Goal: Obtain resource: Obtain resource

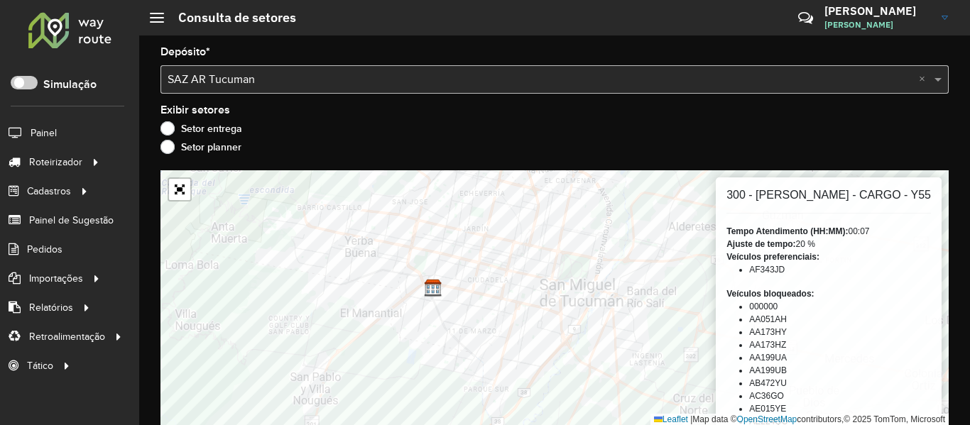
click at [77, 26] on div at bounding box center [70, 29] width 86 height 37
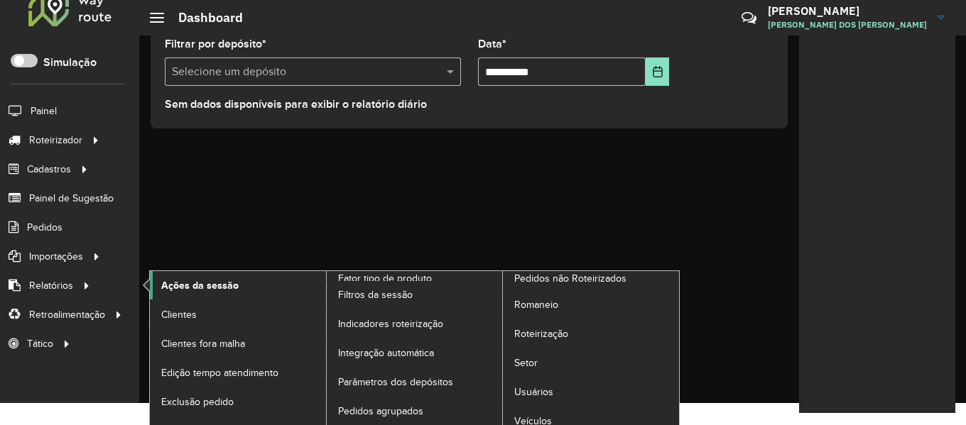
scroll to position [34, 0]
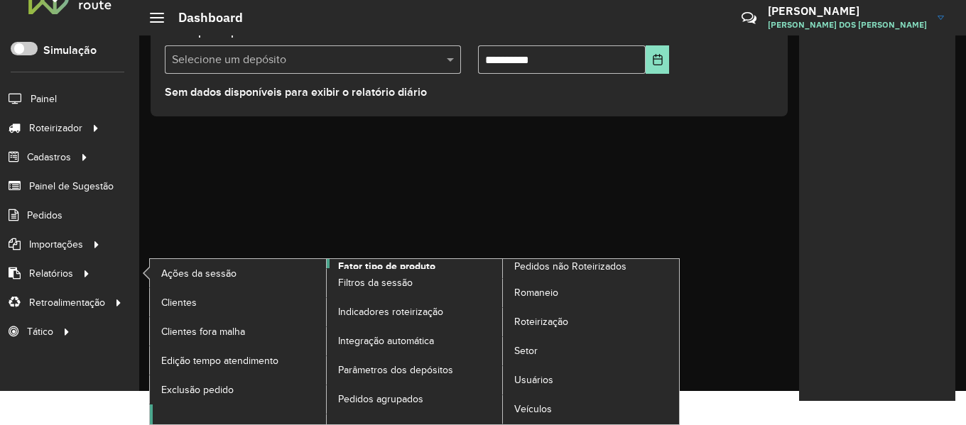
click at [416, 263] on span "Fator tipo de produto" at bounding box center [386, 266] width 97 height 15
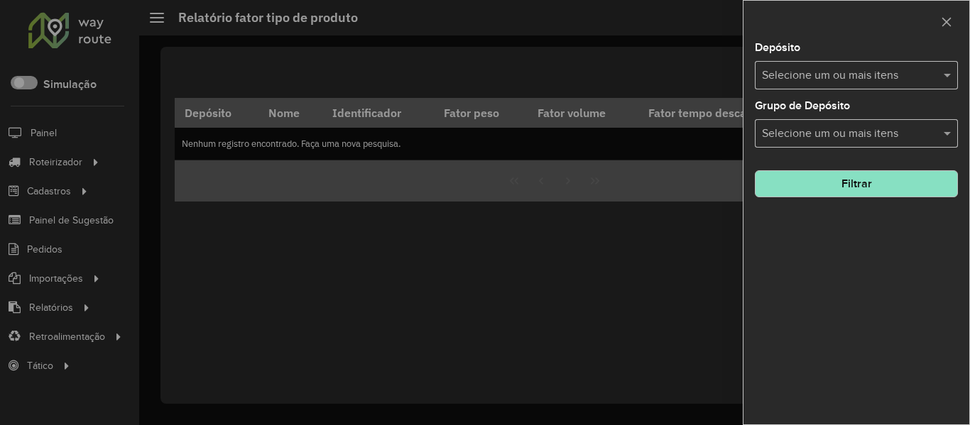
click at [870, 77] on input "text" at bounding box center [849, 75] width 182 height 17
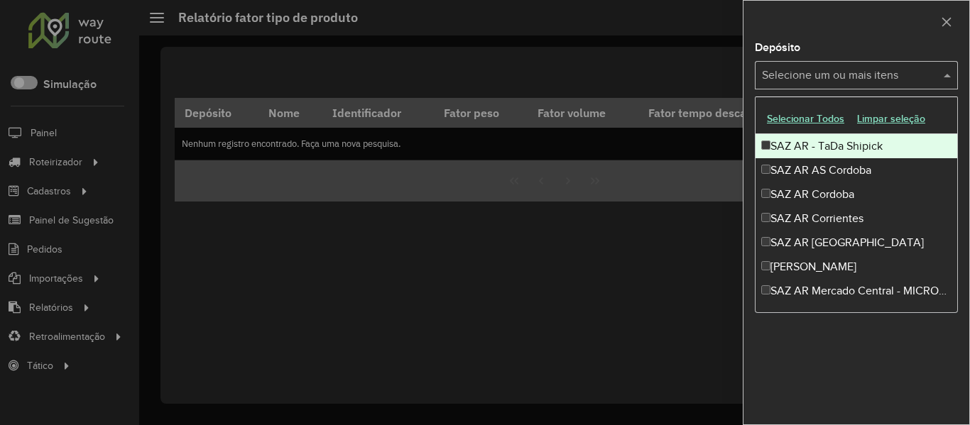
click at [889, 47] on div "Depósito Selecione um ou mais itens" at bounding box center [856, 66] width 203 height 47
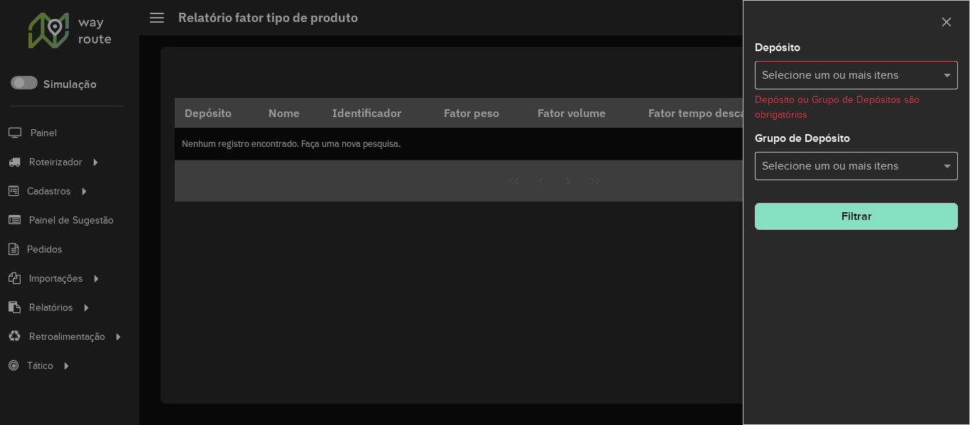
click at [883, 170] on input "text" at bounding box center [849, 166] width 182 height 17
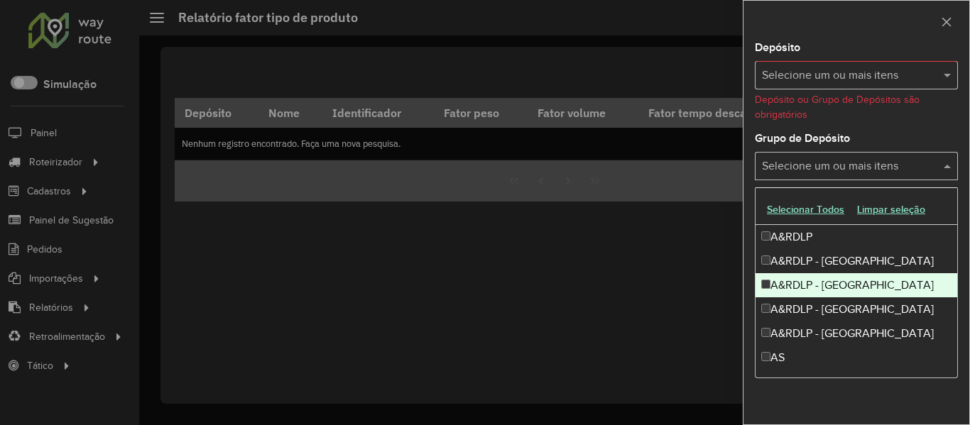
click at [829, 281] on div "A&RDLP - Bolívia" at bounding box center [857, 285] width 202 height 24
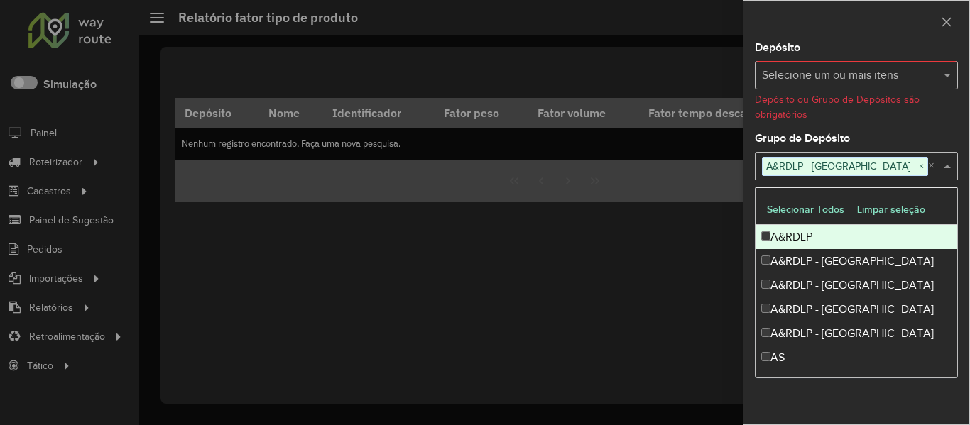
click at [899, 126] on div "Depósito Selecione um ou mais itens Depósito ou Grupo de Depósitos são obrigató…" at bounding box center [857, 234] width 226 height 382
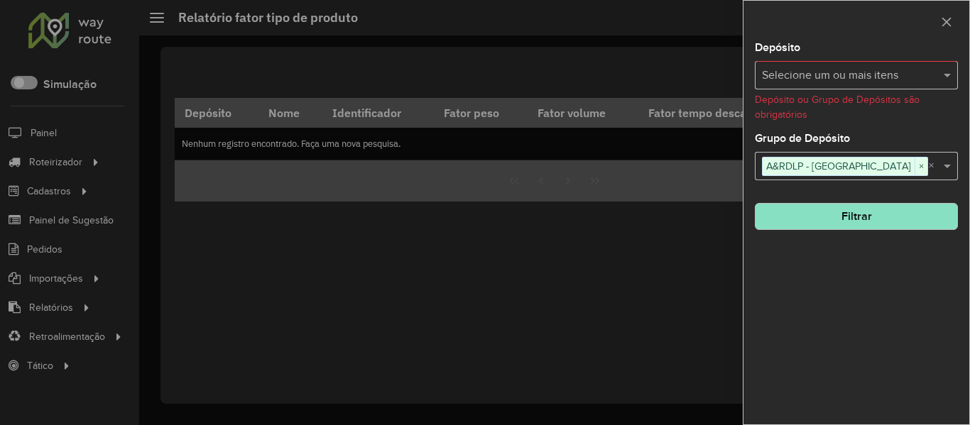
click at [866, 214] on button "Filtrar" at bounding box center [856, 216] width 203 height 27
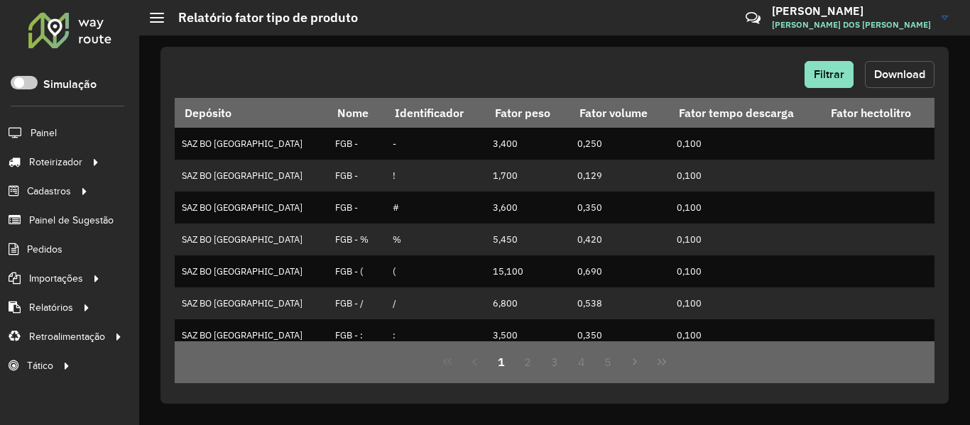
click at [896, 71] on span "Download" at bounding box center [899, 74] width 51 height 12
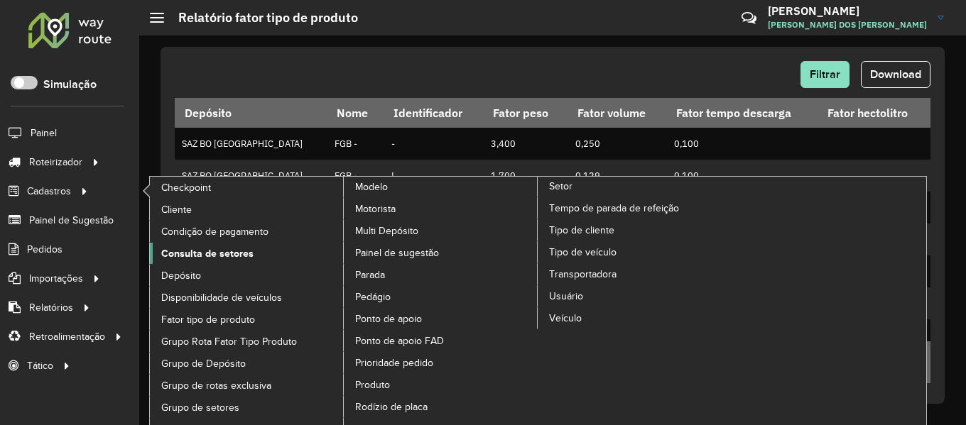
click at [218, 257] on span "Consulta de setores" at bounding box center [207, 253] width 92 height 15
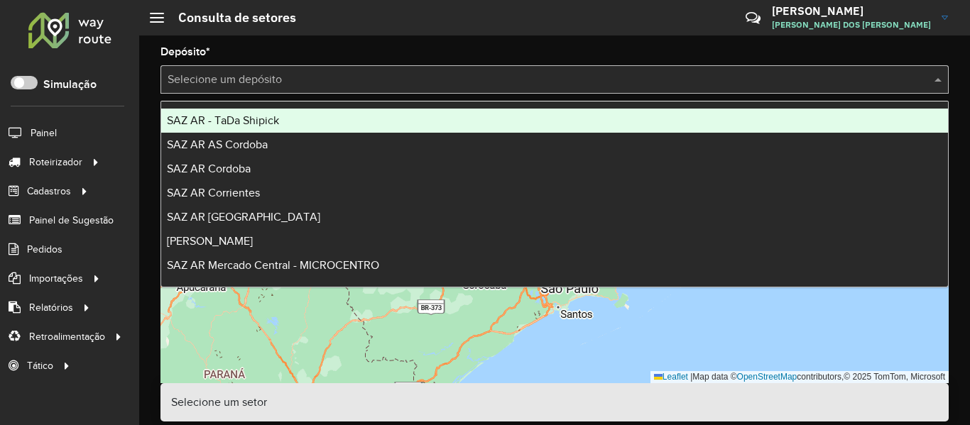
click at [339, 77] on input "text" at bounding box center [541, 80] width 746 height 17
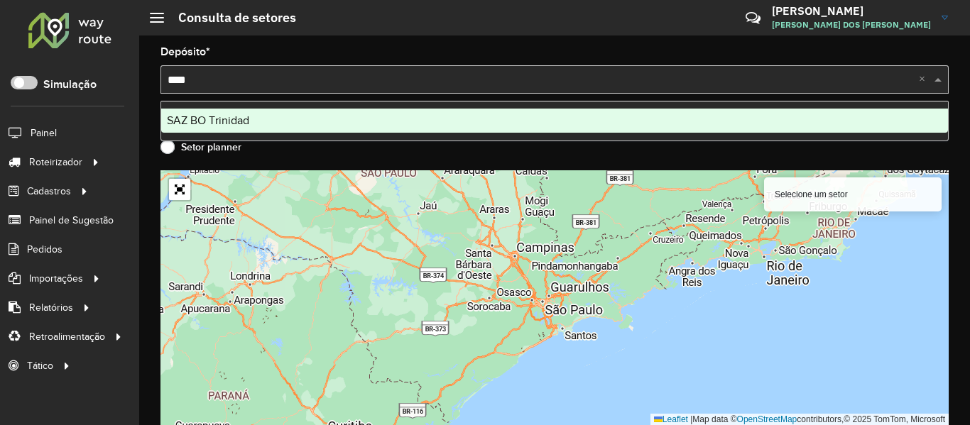
type input "*****"
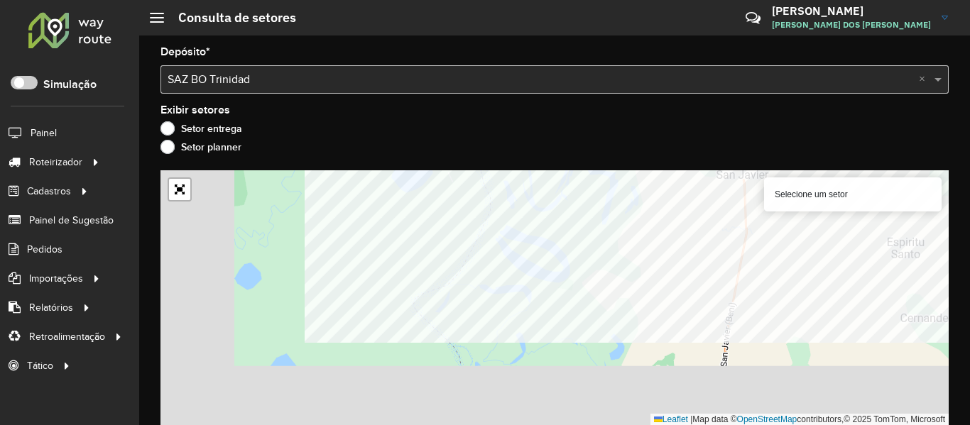
click at [788, 200] on div "Selecione um setor Leaflet | Map data © OpenStreetMap contributors,© 2025 TomTo…" at bounding box center [554, 297] width 788 height 255
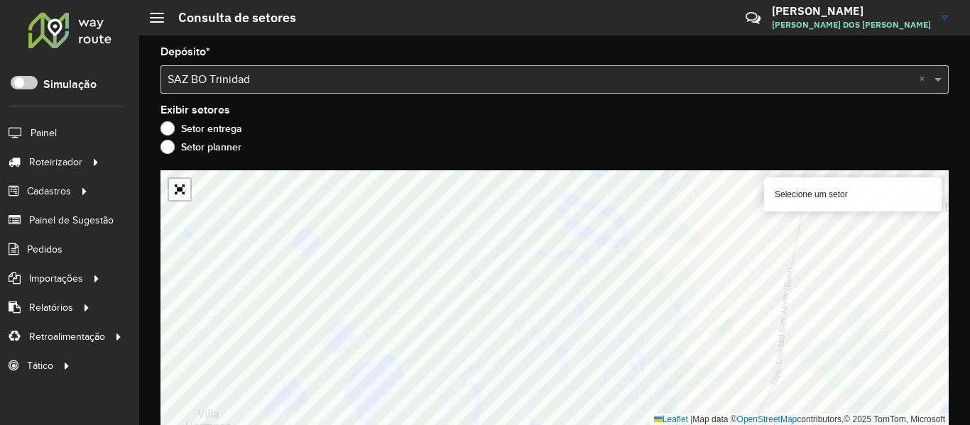
click at [664, 159] on div "Depósito * Selecione um depósito × SAZ BO Trinidad × Exibir setores Setor entre…" at bounding box center [554, 231] width 831 height 390
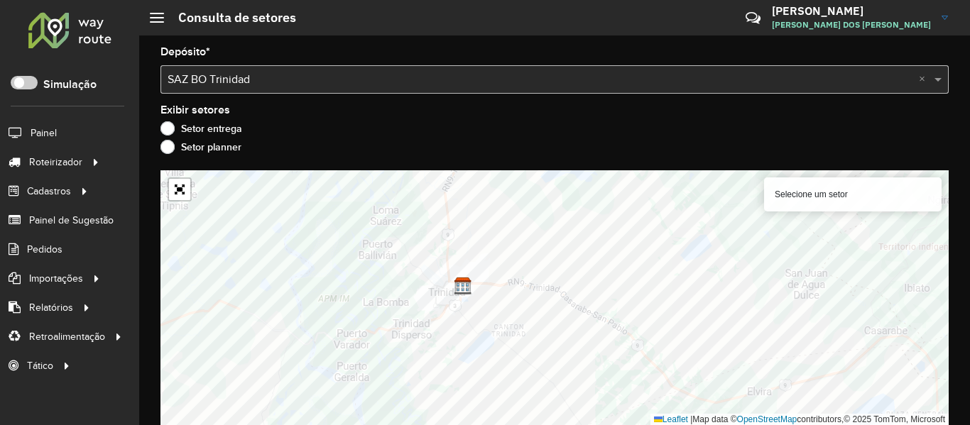
click at [191, 183] on div at bounding box center [180, 190] width 24 height 24
click at [182, 185] on link "Abrir mapa em tela cheia" at bounding box center [179, 189] width 21 height 21
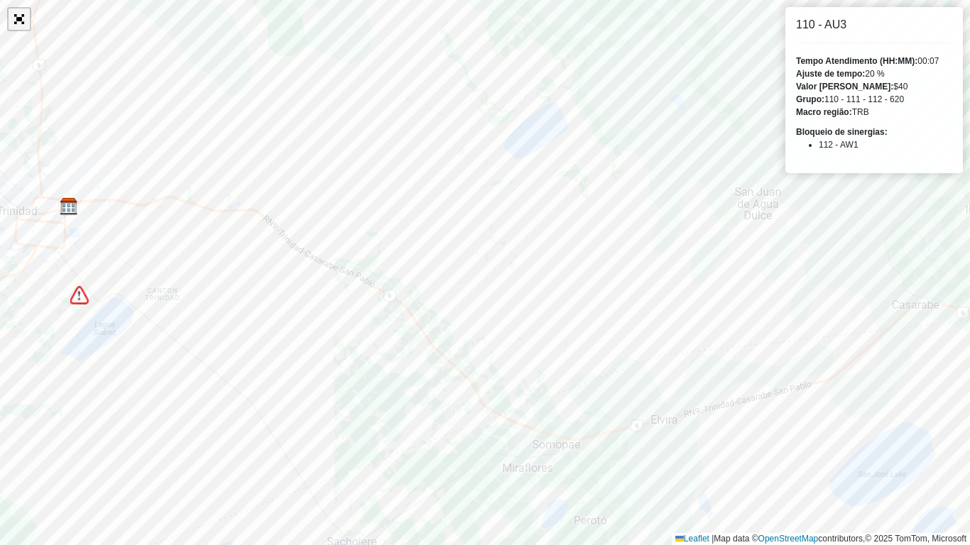
click at [26, 20] on link "Abrir mapa em tela cheia" at bounding box center [19, 19] width 21 height 21
